Goal: Information Seeking & Learning: Learn about a topic

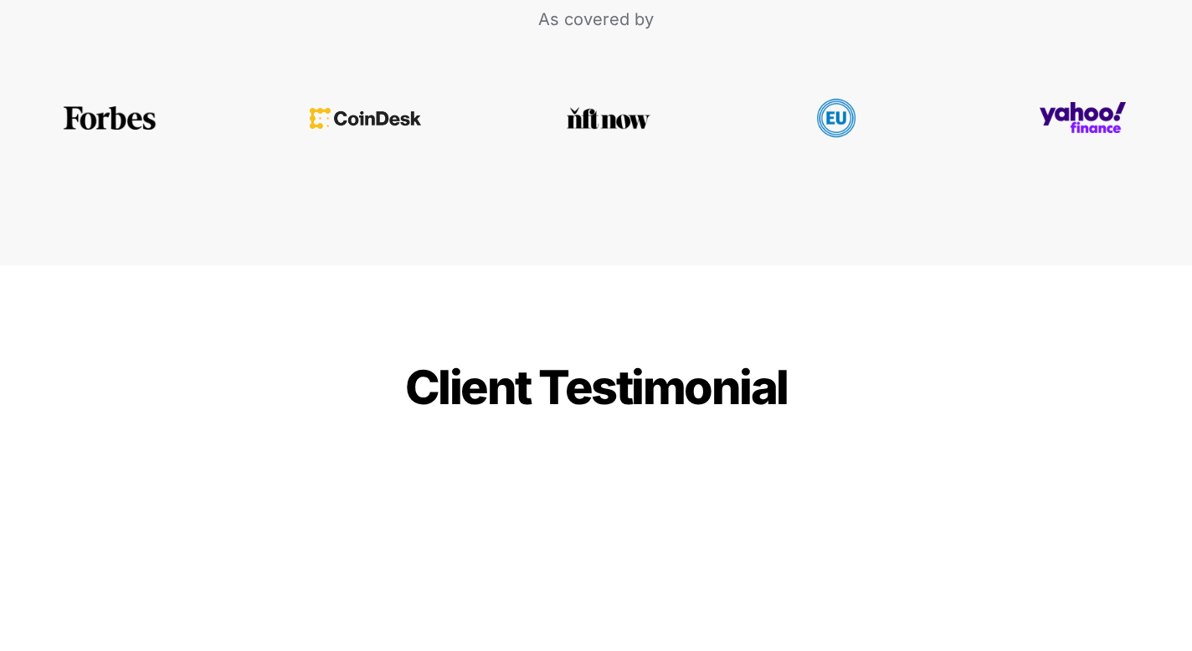
scroll to position [3661, 0]
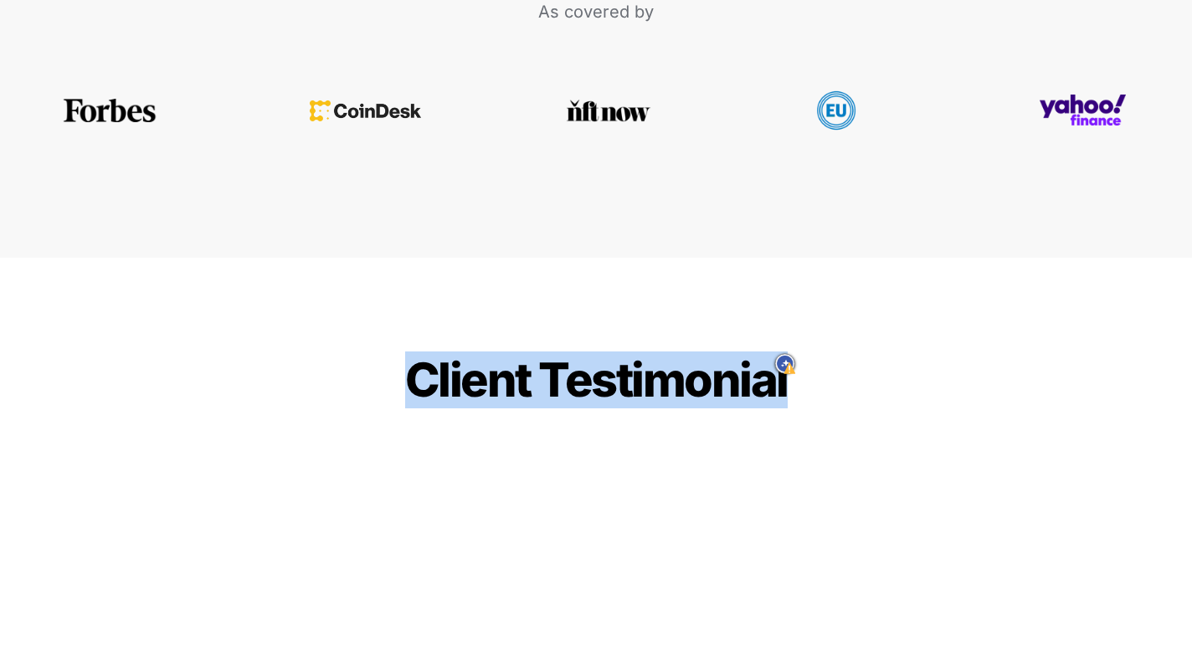
drag, startPoint x: 414, startPoint y: 328, endPoint x: 884, endPoint y: 378, distance: 473.1
click at [769, 368] on icon "Turn off JustDone on this website" at bounding box center [766, 364] width 13 height 16
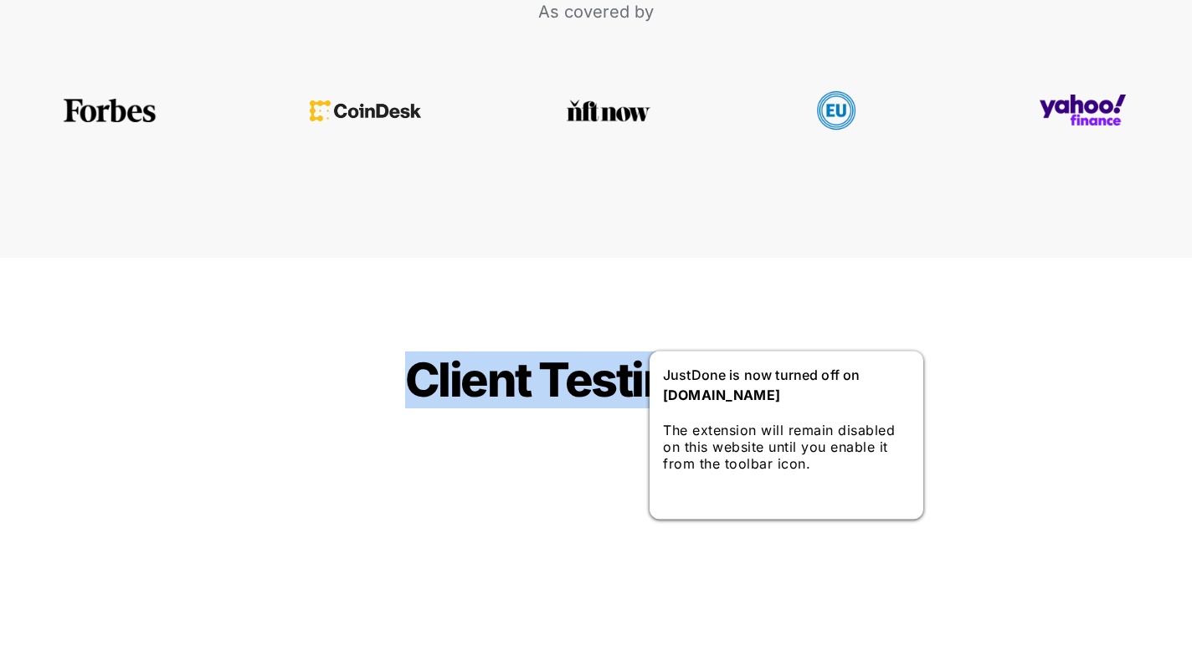
click at [692, 505] on button "Got it" at bounding box center [677, 499] width 29 height 14
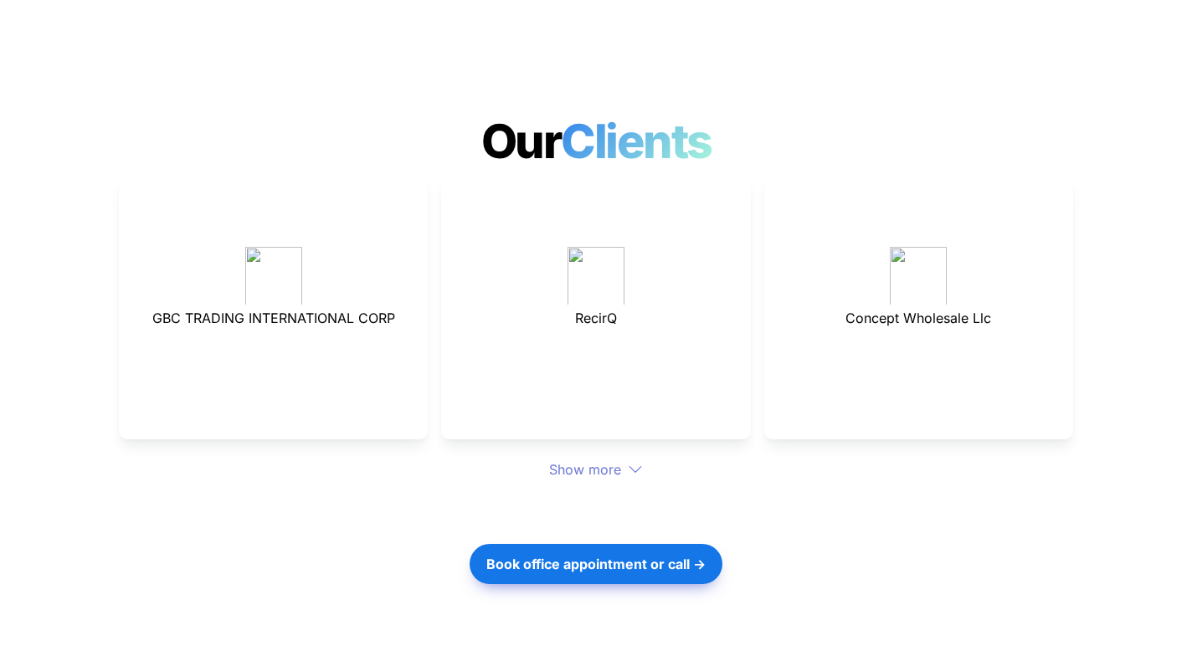
scroll to position [4603, 0]
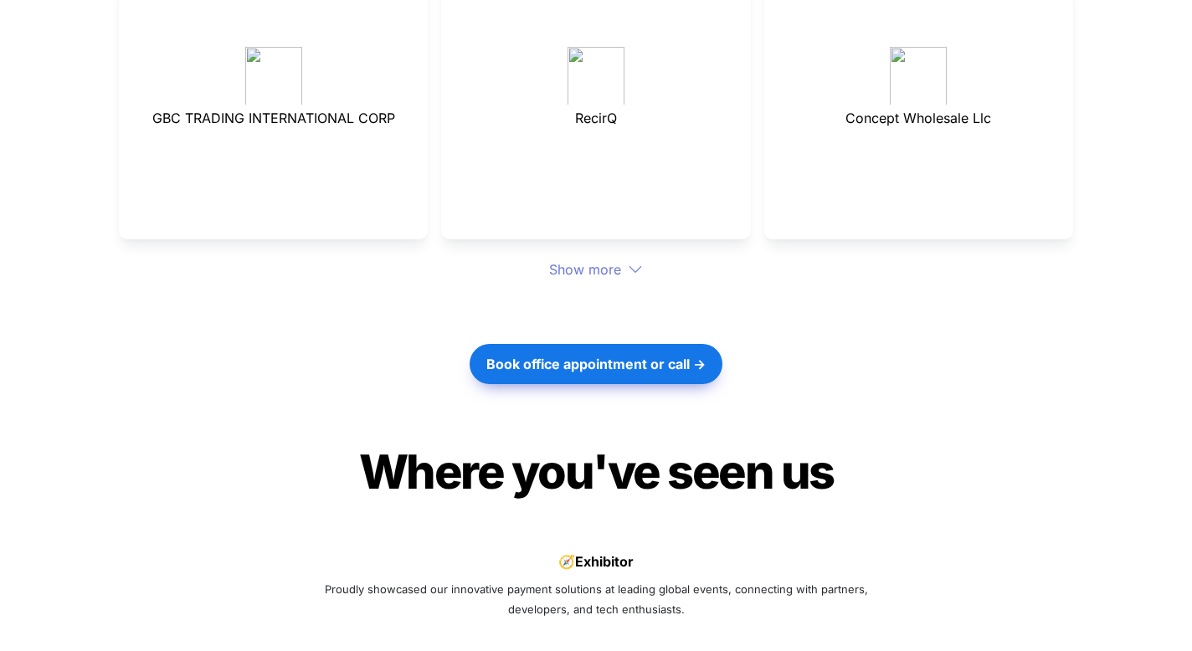
click at [594, 260] on div "Show more" at bounding box center [596, 270] width 955 height 20
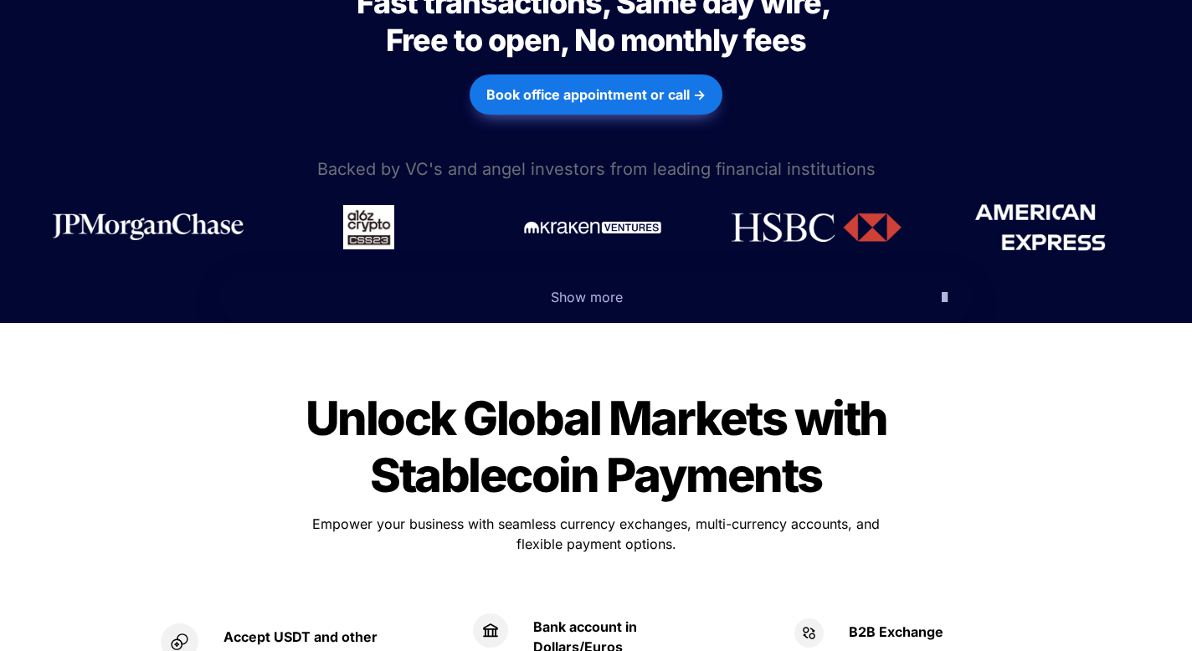
scroll to position [702, 0]
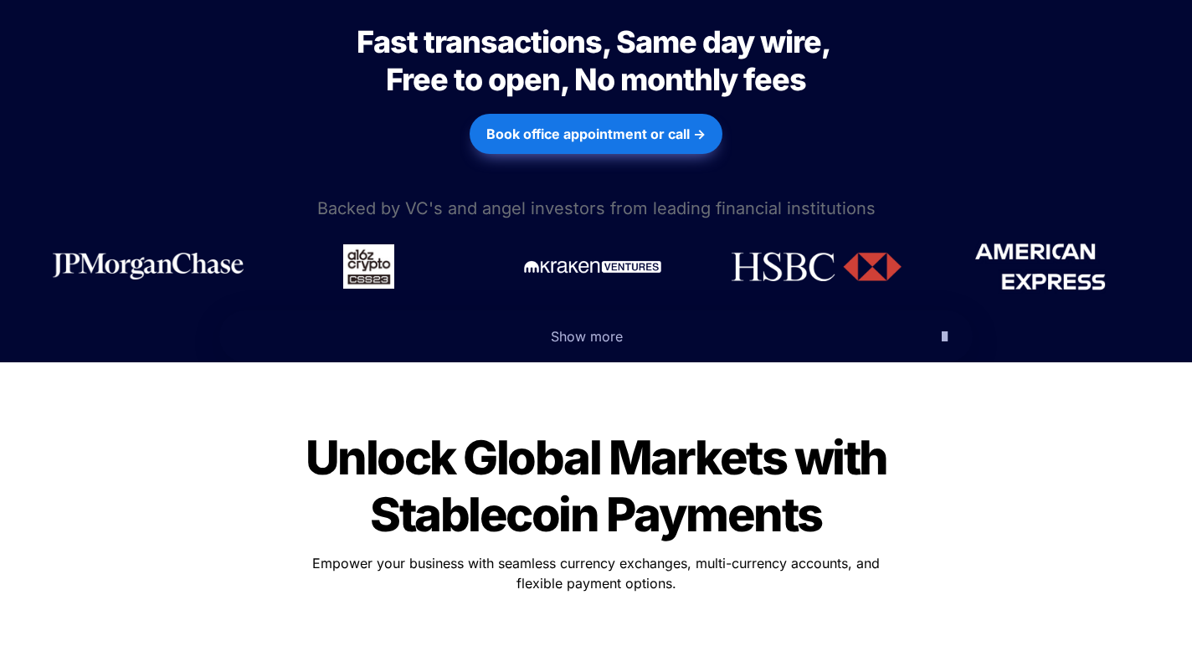
click at [942, 327] on icon "button" at bounding box center [945, 337] width 6 height 20
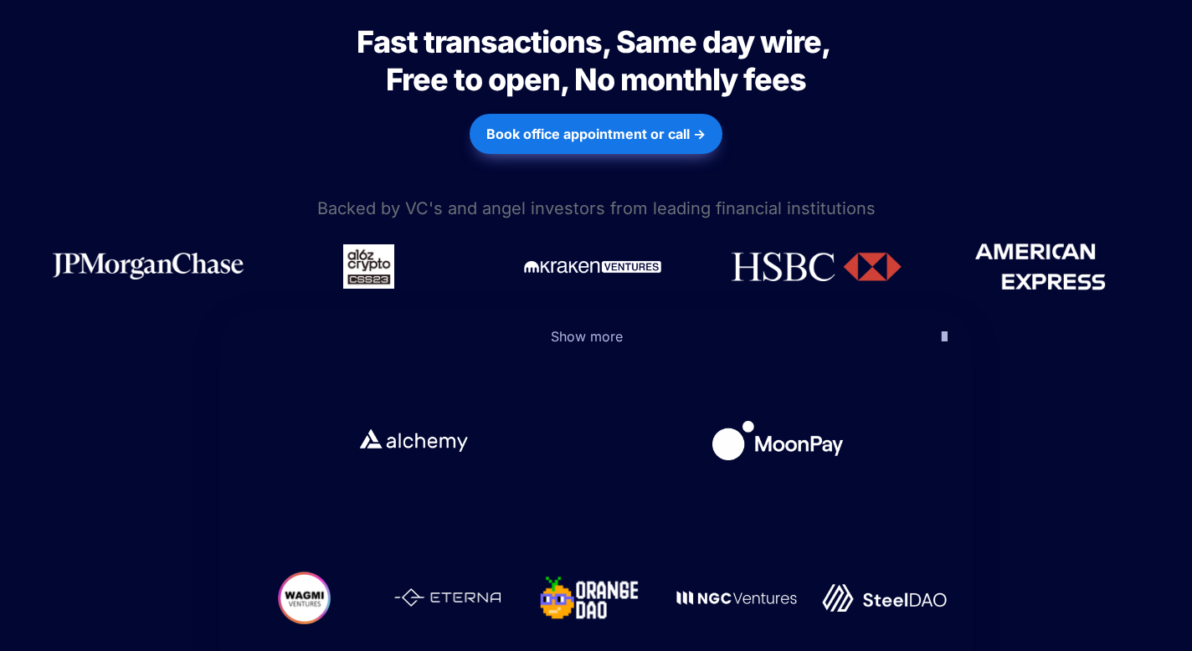
click at [614, 328] on span "Show more" at bounding box center [587, 336] width 72 height 17
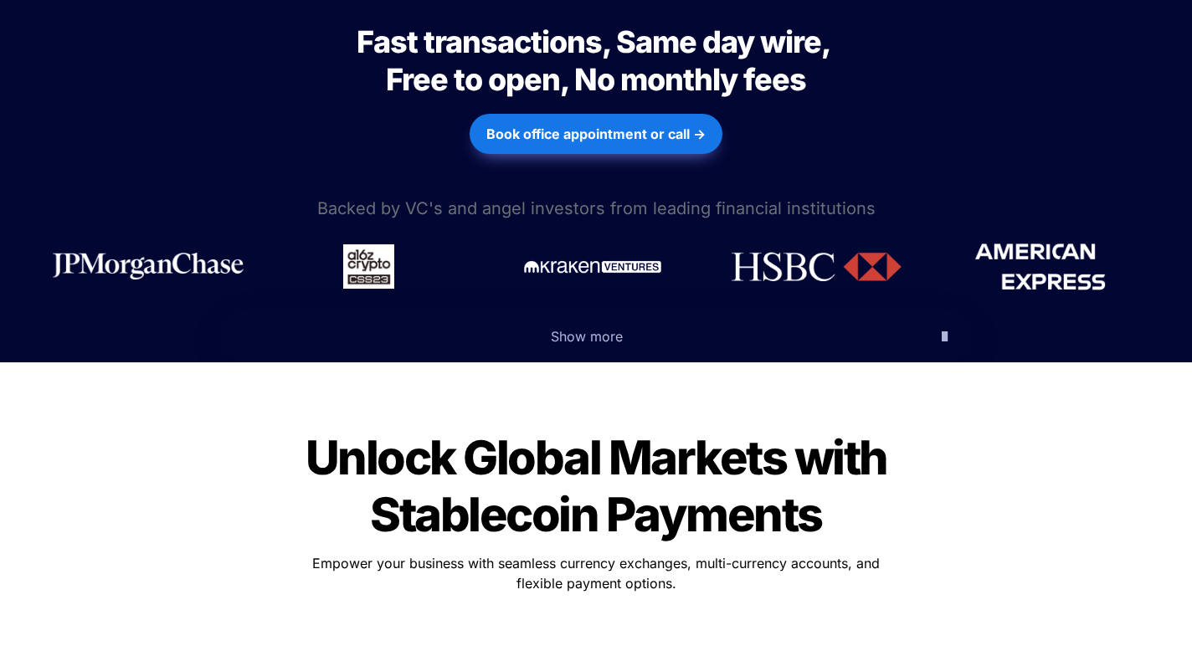
click at [942, 327] on icon "button" at bounding box center [945, 337] width 6 height 20
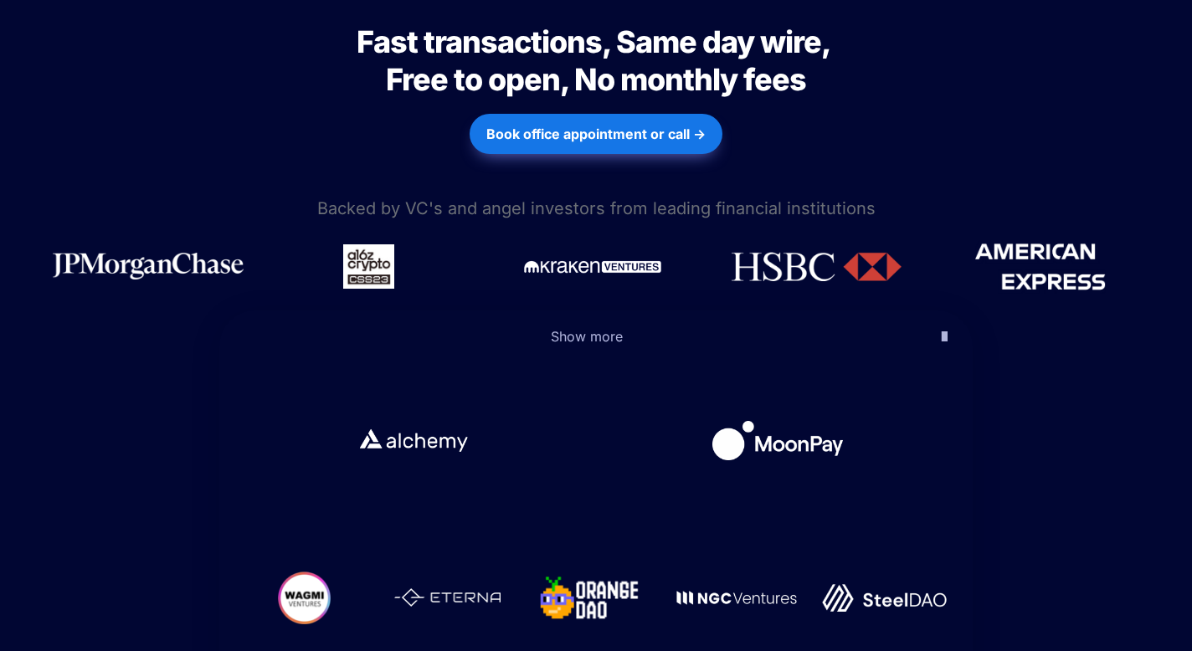
click at [587, 328] on span "Show more" at bounding box center [587, 336] width 72 height 17
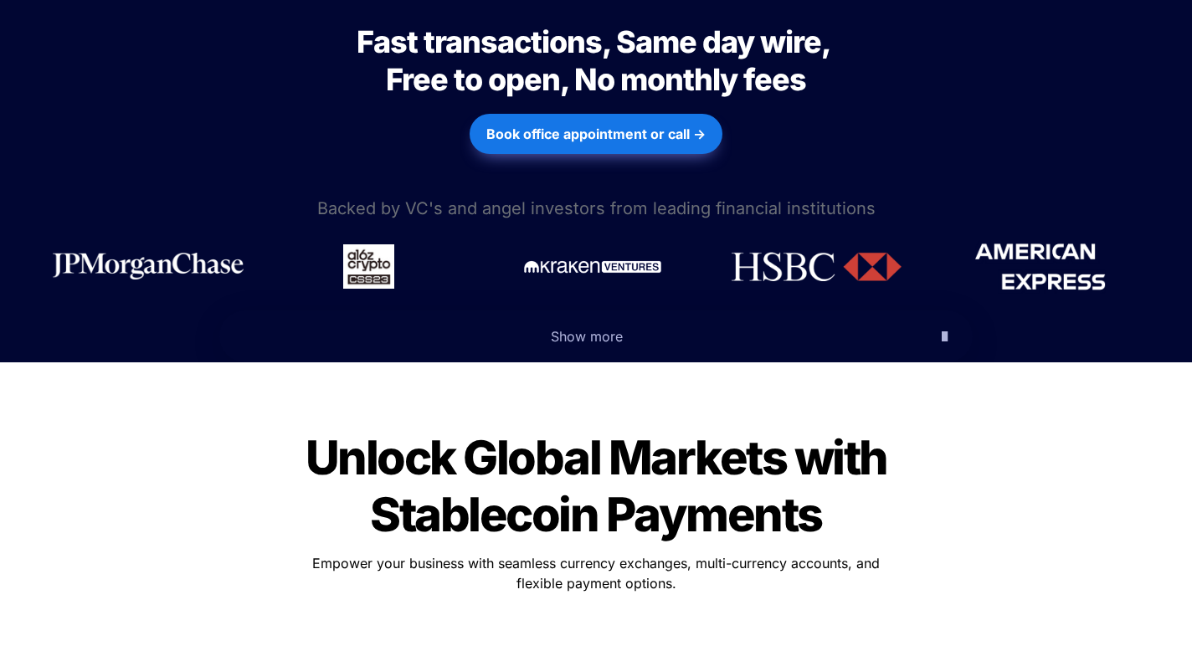
click at [942, 327] on icon "button" at bounding box center [945, 337] width 6 height 20
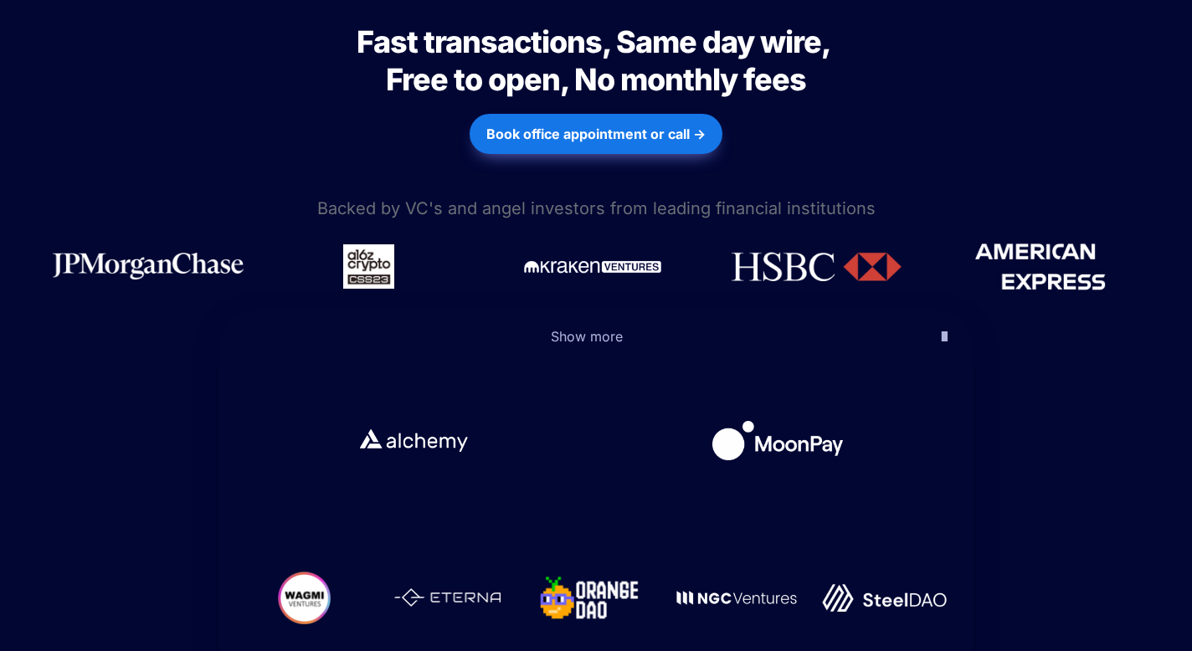
click at [942, 327] on icon "button" at bounding box center [945, 337] width 6 height 20
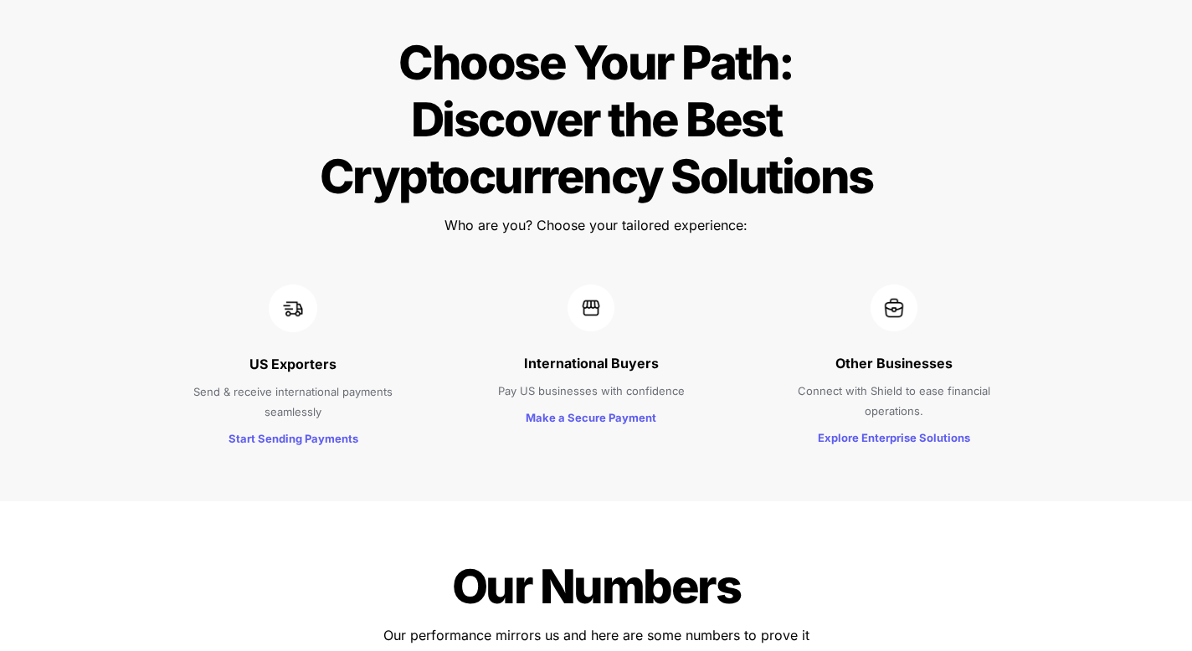
scroll to position [2069, 0]
